Goal: Task Accomplishment & Management: Manage account settings

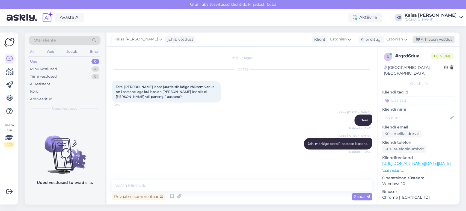
click at [437, 37] on div "Arhiveeri vestlus" at bounding box center [433, 39] width 42 height 7
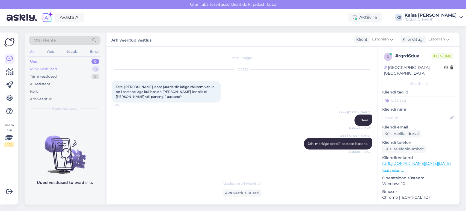
click at [88, 68] on div "Minu vestlused 3" at bounding box center [65, 69] width 72 height 8
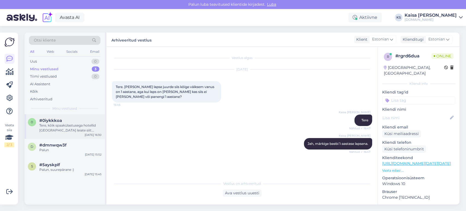
click at [68, 124] on div "Tere, kõik spaakülastusega hotellid [GEOGRAPHIC_DATA] leiate siit: [URL][DOMAIN…" at bounding box center [70, 128] width 62 height 10
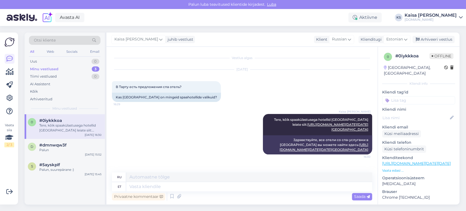
scroll to position [56, 0]
click at [430, 41] on div "Arhiveeri vestlus" at bounding box center [433, 39] width 42 height 7
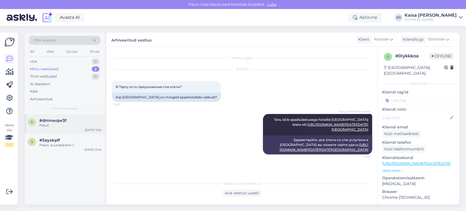
click at [52, 127] on div "Palun" at bounding box center [70, 125] width 62 height 5
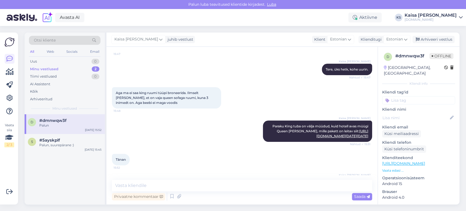
scroll to position [120, 0]
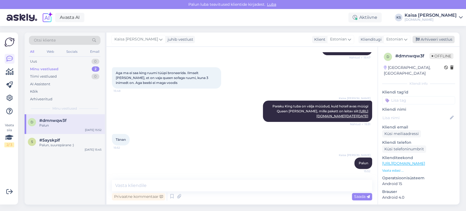
click at [431, 41] on div "Arhiveeri vestlus" at bounding box center [433, 39] width 42 height 7
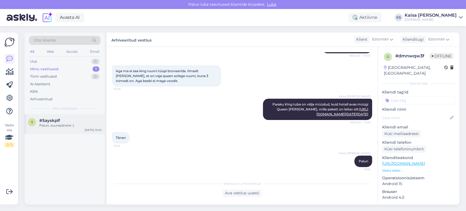
click at [61, 124] on div "Palun, suurepärane :)" at bounding box center [70, 125] width 62 height 5
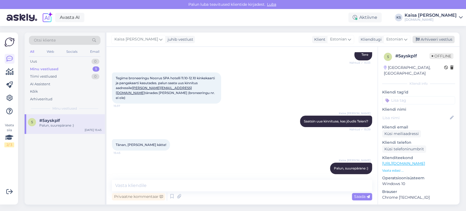
click at [432, 40] on div "Arhiveeri vestlus" at bounding box center [433, 39] width 42 height 7
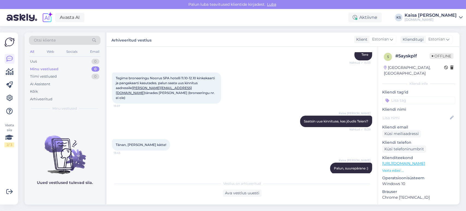
click at [432, 15] on div "Kaisa [PERSON_NAME]" at bounding box center [431, 15] width 52 height 4
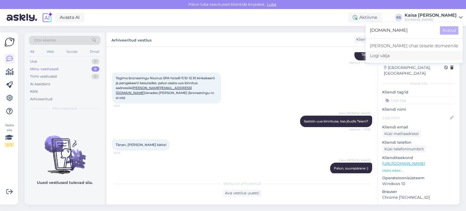
click at [415, 55] on div "Logi välja" at bounding box center [413, 56] width 97 height 10
